Goal: Task Accomplishment & Management: Manage account settings

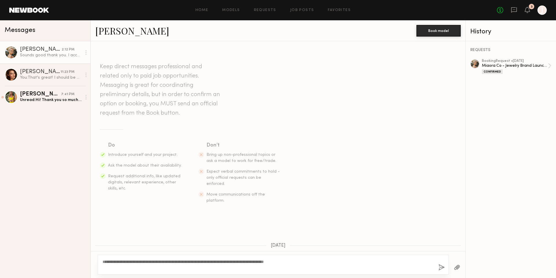
scroll to position [412, 0]
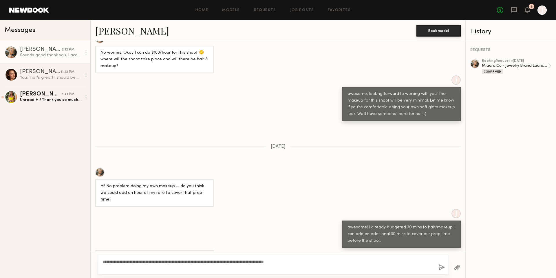
click at [263, 14] on div "Home Models Requests Job Posts Favorites Sign Out No fees up to $5,000 3 J" at bounding box center [298, 10] width 498 height 9
click at [263, 9] on link "Requests" at bounding box center [265, 10] width 22 height 4
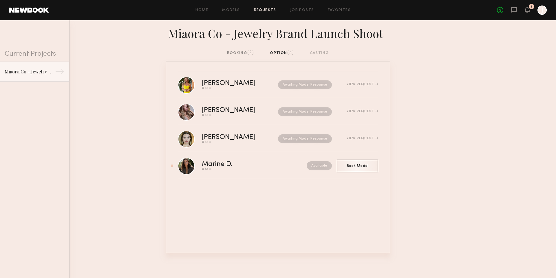
click at [237, 53] on div "booking (2)" at bounding box center [240, 53] width 27 height 6
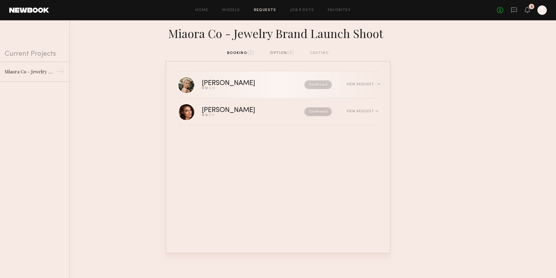
click at [243, 87] on div "Send request Model response Review hours worked Pay model" at bounding box center [241, 88] width 78 height 2
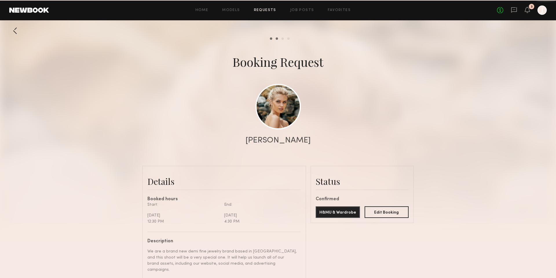
scroll to position [613, 0]
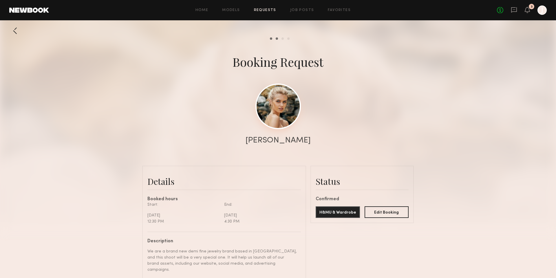
click at [285, 118] on link at bounding box center [279, 106] width 46 height 46
click at [17, 28] on div at bounding box center [15, 31] width 12 height 12
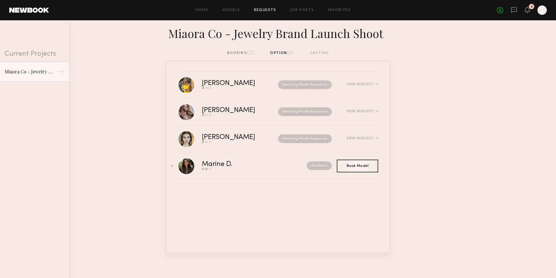
click at [247, 51] on div "booking (2)" at bounding box center [240, 53] width 27 height 6
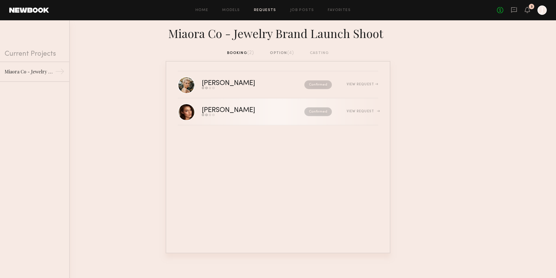
click at [280, 110] on div "Confirmed" at bounding box center [306, 111] width 52 height 9
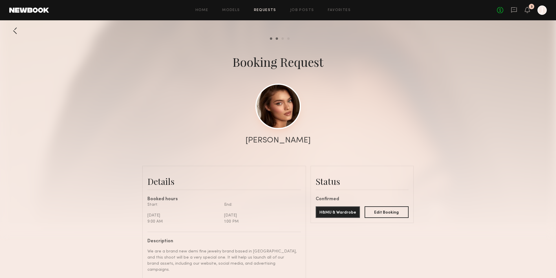
click at [281, 110] on link at bounding box center [279, 106] width 46 height 46
click at [15, 31] on div at bounding box center [15, 31] width 12 height 12
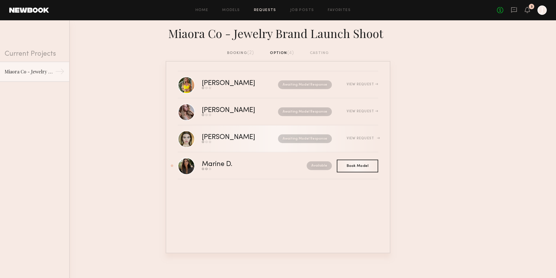
click at [239, 140] on div "[PERSON_NAME]" at bounding box center [234, 137] width 65 height 7
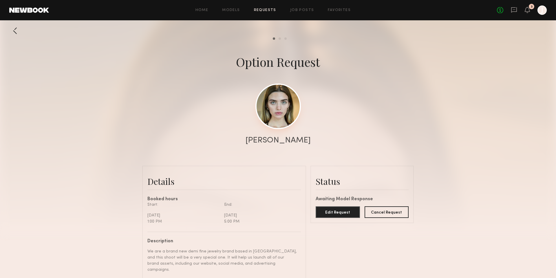
click at [271, 111] on link at bounding box center [279, 106] width 46 height 46
click at [199, 9] on link "Home" at bounding box center [202, 10] width 13 height 4
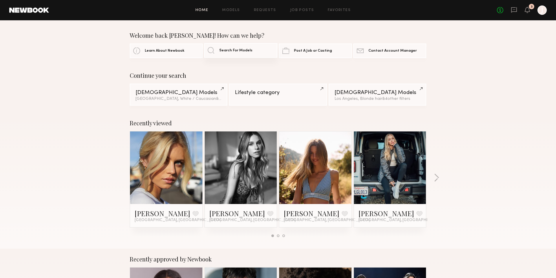
click at [240, 52] on span "Search For Models" at bounding box center [235, 51] width 33 height 4
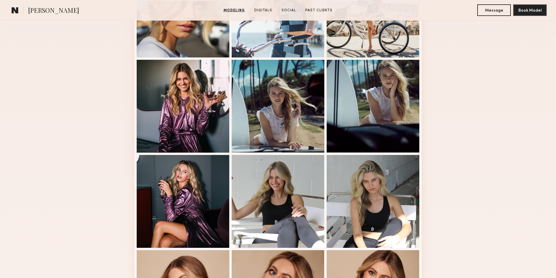
scroll to position [208, 0]
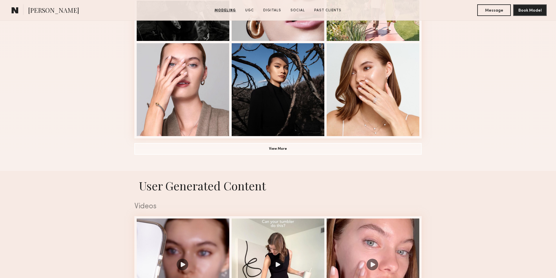
scroll to position [416, 0]
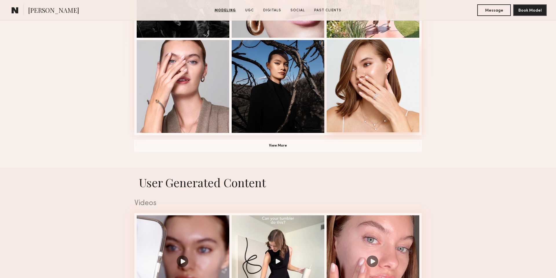
click at [369, 72] on div at bounding box center [373, 85] width 93 height 93
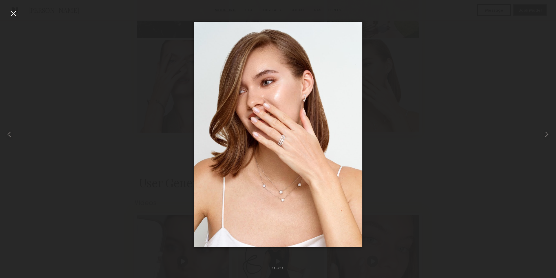
click at [369, 72] on div at bounding box center [278, 134] width 556 height 250
click at [85, 112] on div at bounding box center [278, 134] width 556 height 250
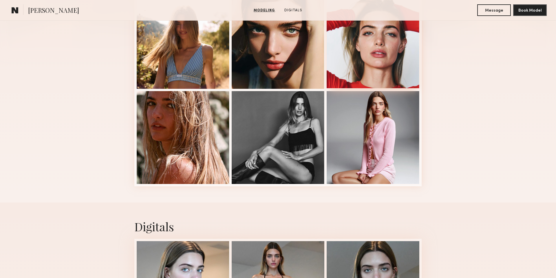
scroll to position [181, 0]
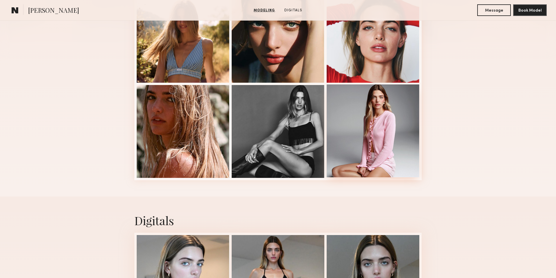
click at [386, 127] on div at bounding box center [373, 130] width 93 height 93
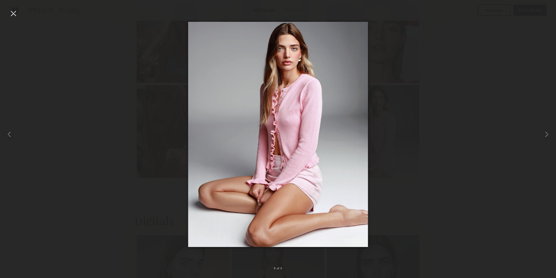
click at [113, 163] on div at bounding box center [278, 134] width 556 height 250
click at [16, 14] on div at bounding box center [13, 13] width 9 height 9
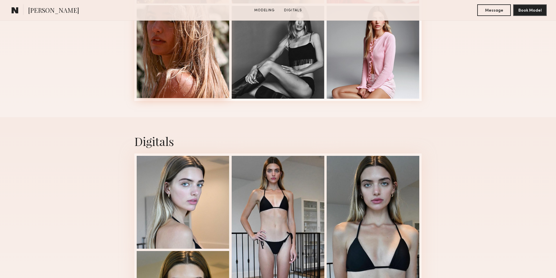
scroll to position [0, 0]
